Goal: Task Accomplishment & Management: Use online tool/utility

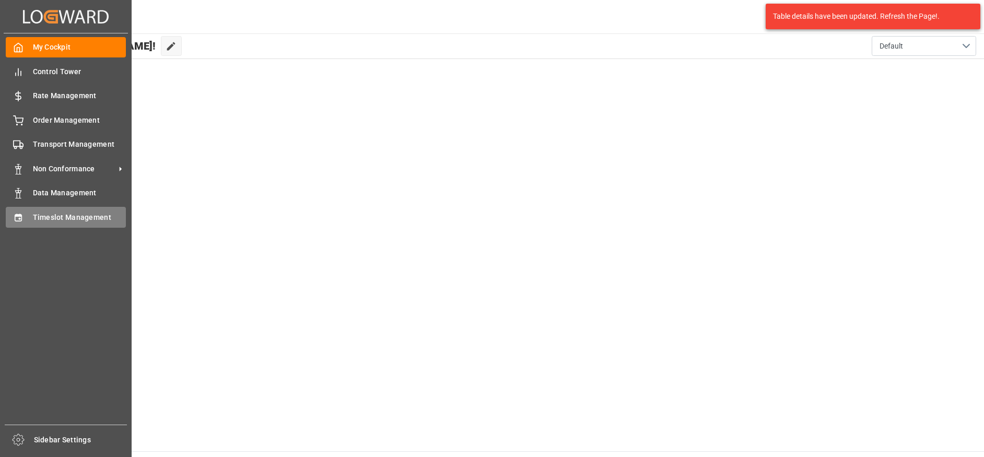
click at [21, 221] on icon at bounding box center [18, 217] width 7 height 7
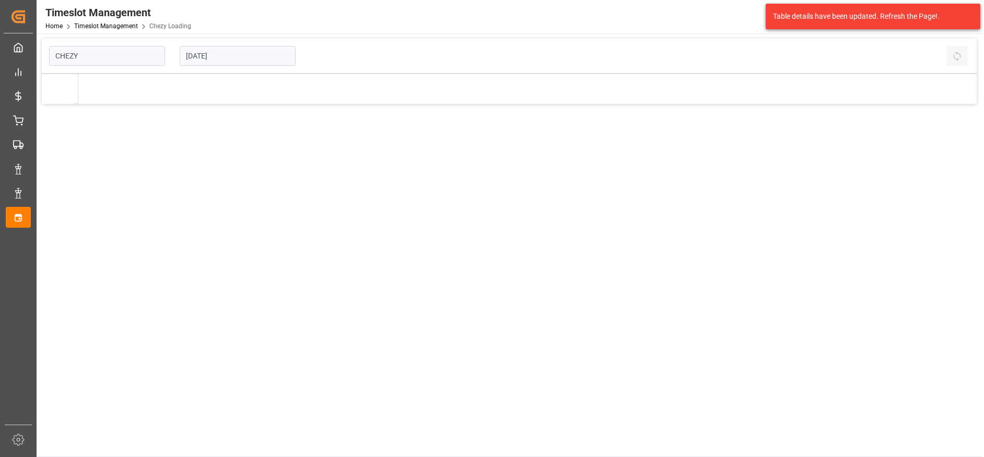
type input "Chezy Loading"
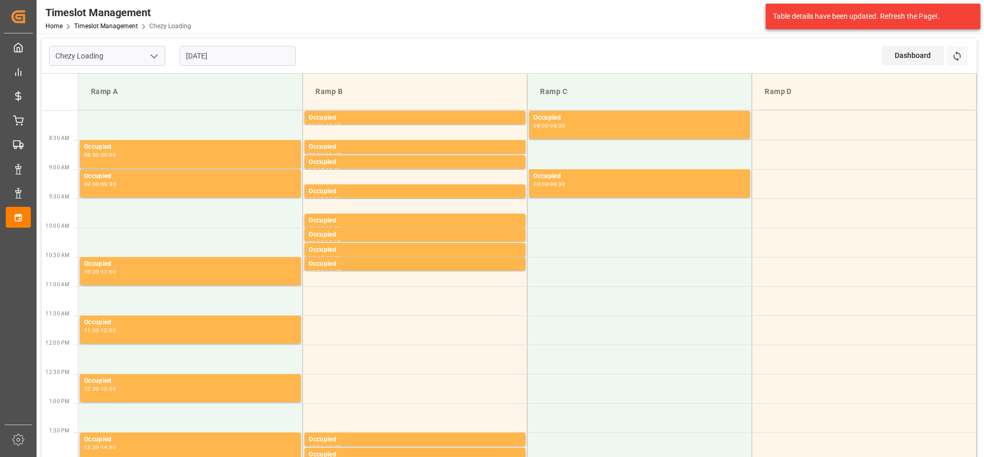
click at [231, 55] on input "[DATE]" at bounding box center [238, 56] width 116 height 20
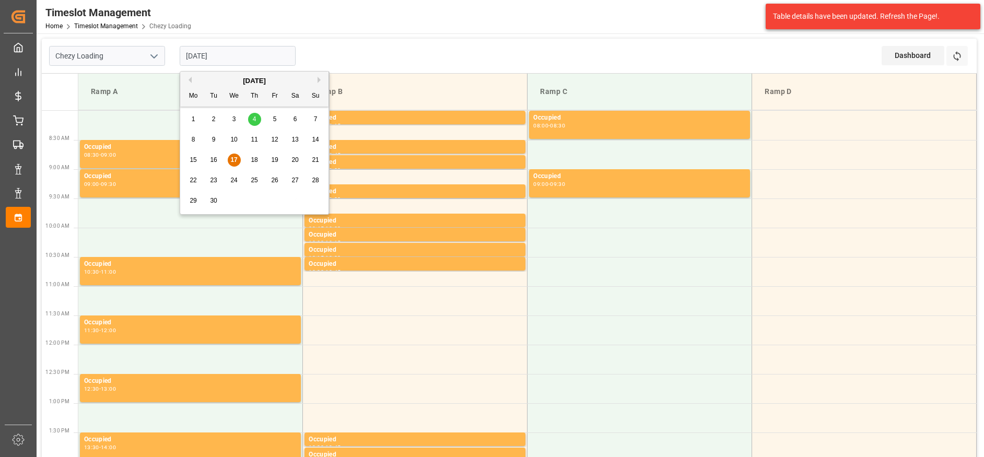
click at [254, 160] on span "18" at bounding box center [254, 159] width 7 height 7
type input "[DATE]"
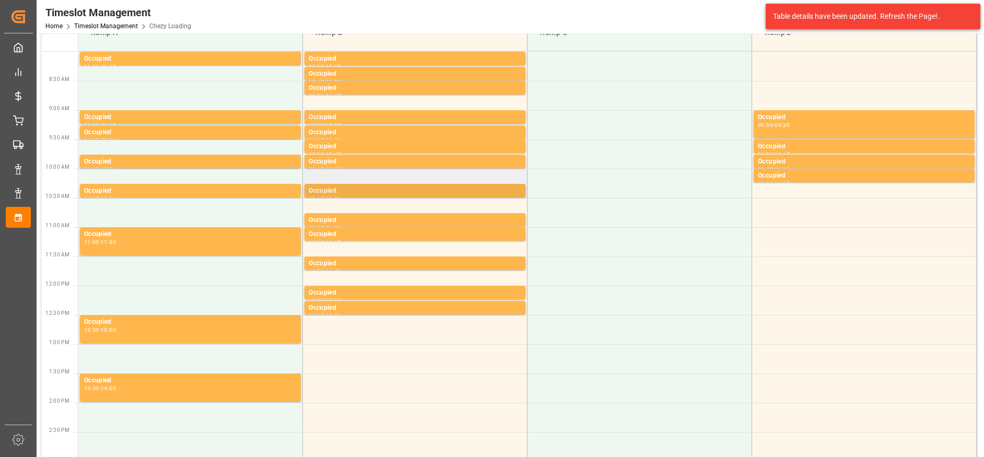
scroll to position [52, 0]
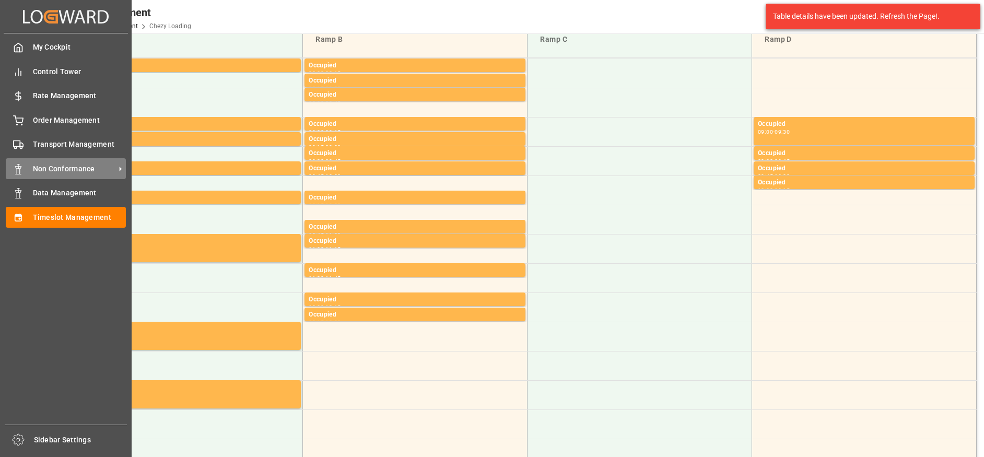
click at [100, 171] on span "Non Conformance" at bounding box center [74, 168] width 82 height 11
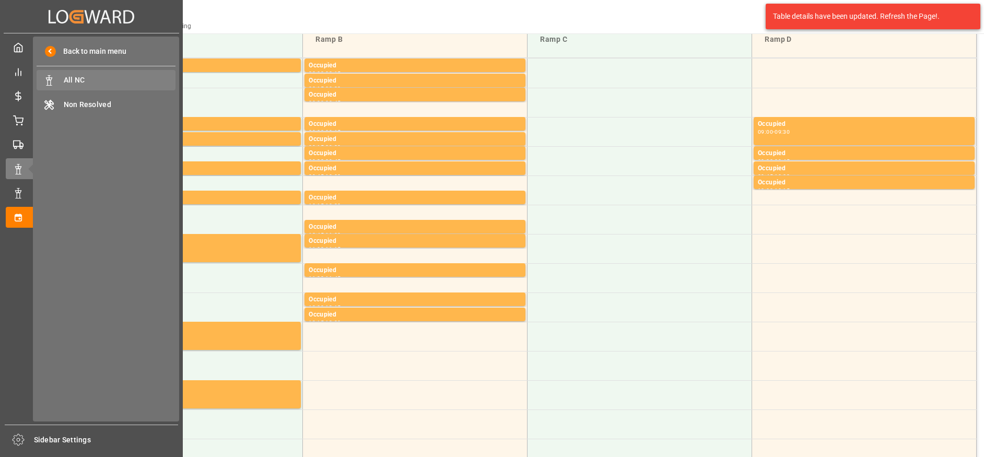
click at [88, 75] on span "All NC" at bounding box center [120, 80] width 112 height 11
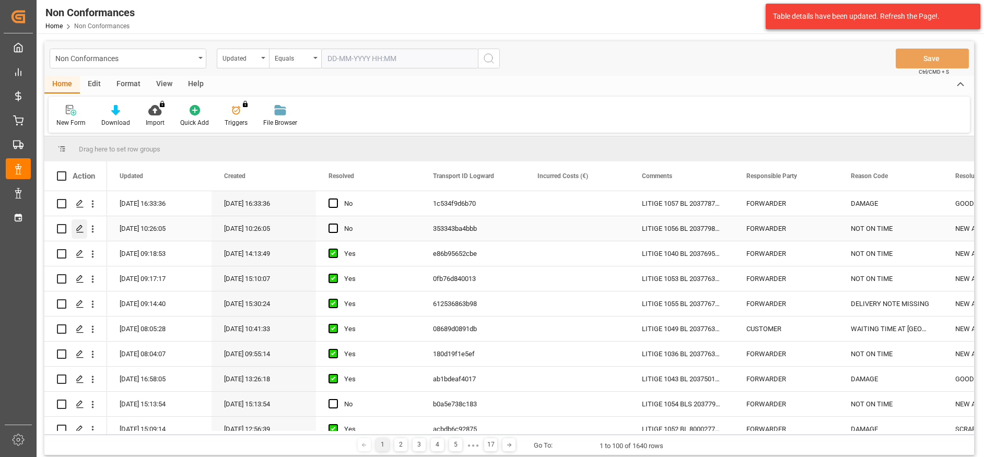
click at [84, 230] on icon "Press SPACE to select this row." at bounding box center [80, 229] width 8 height 8
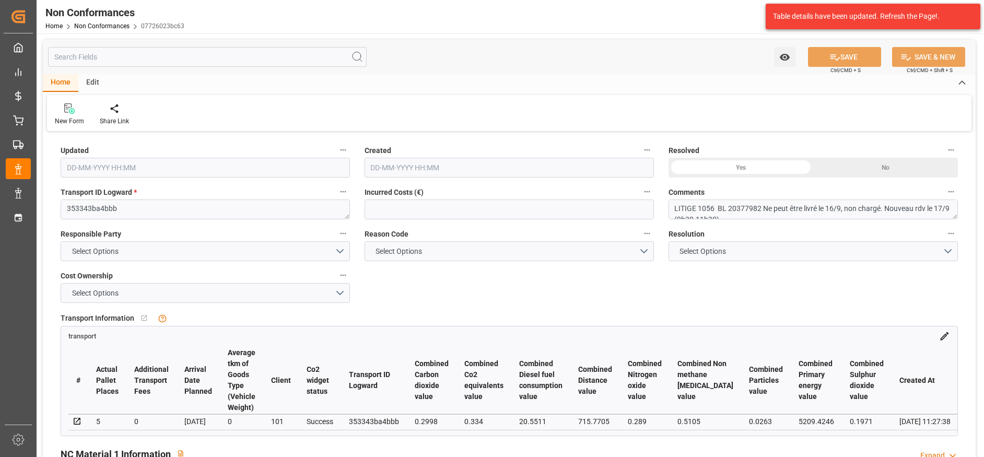
type input "[DATE] 08:26"
